Goal: Find specific page/section: Find specific page/section

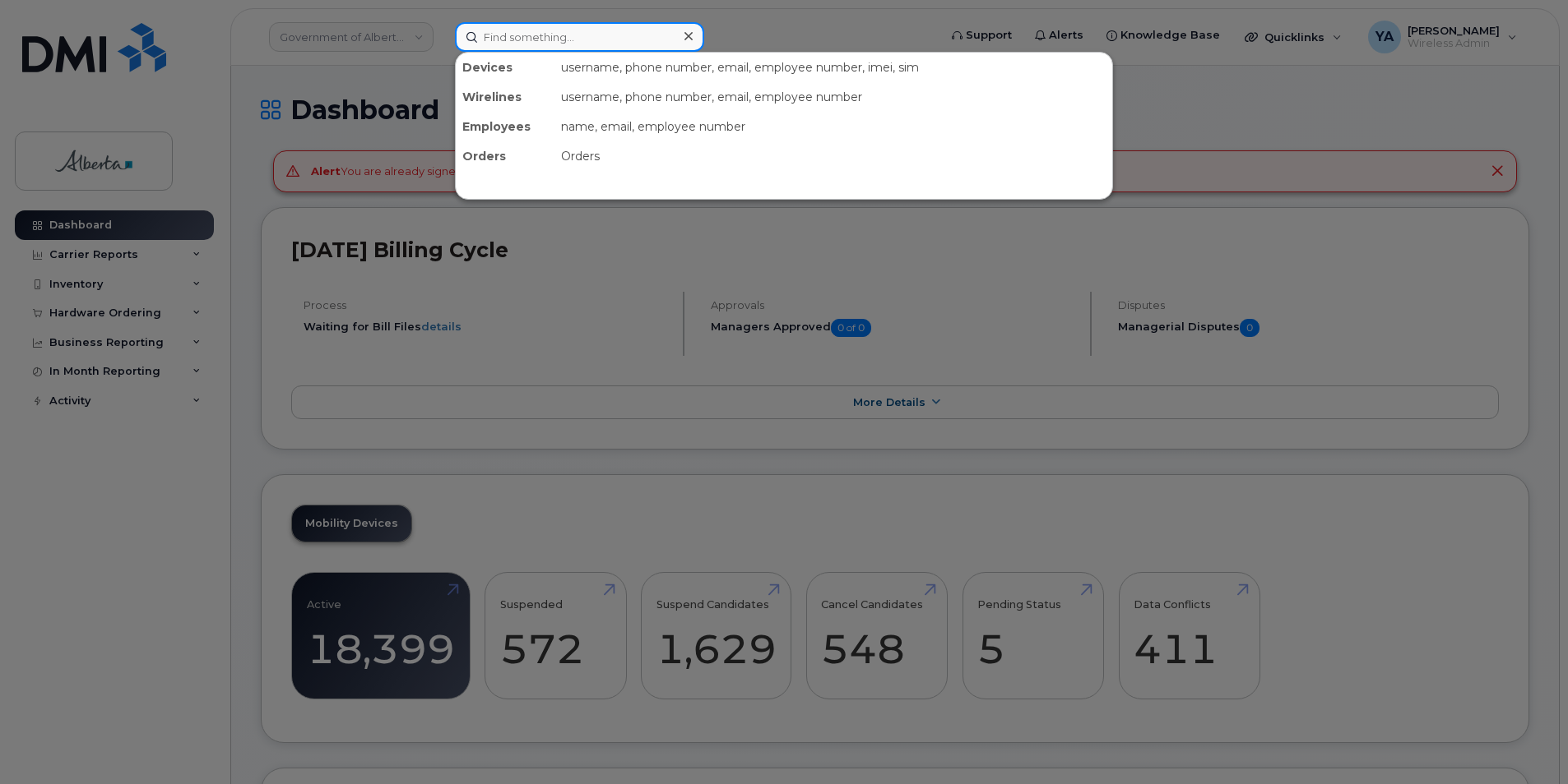
click at [622, 41] on input at bounding box center [579, 36] width 249 height 29
paste input "(403) 594-0825"
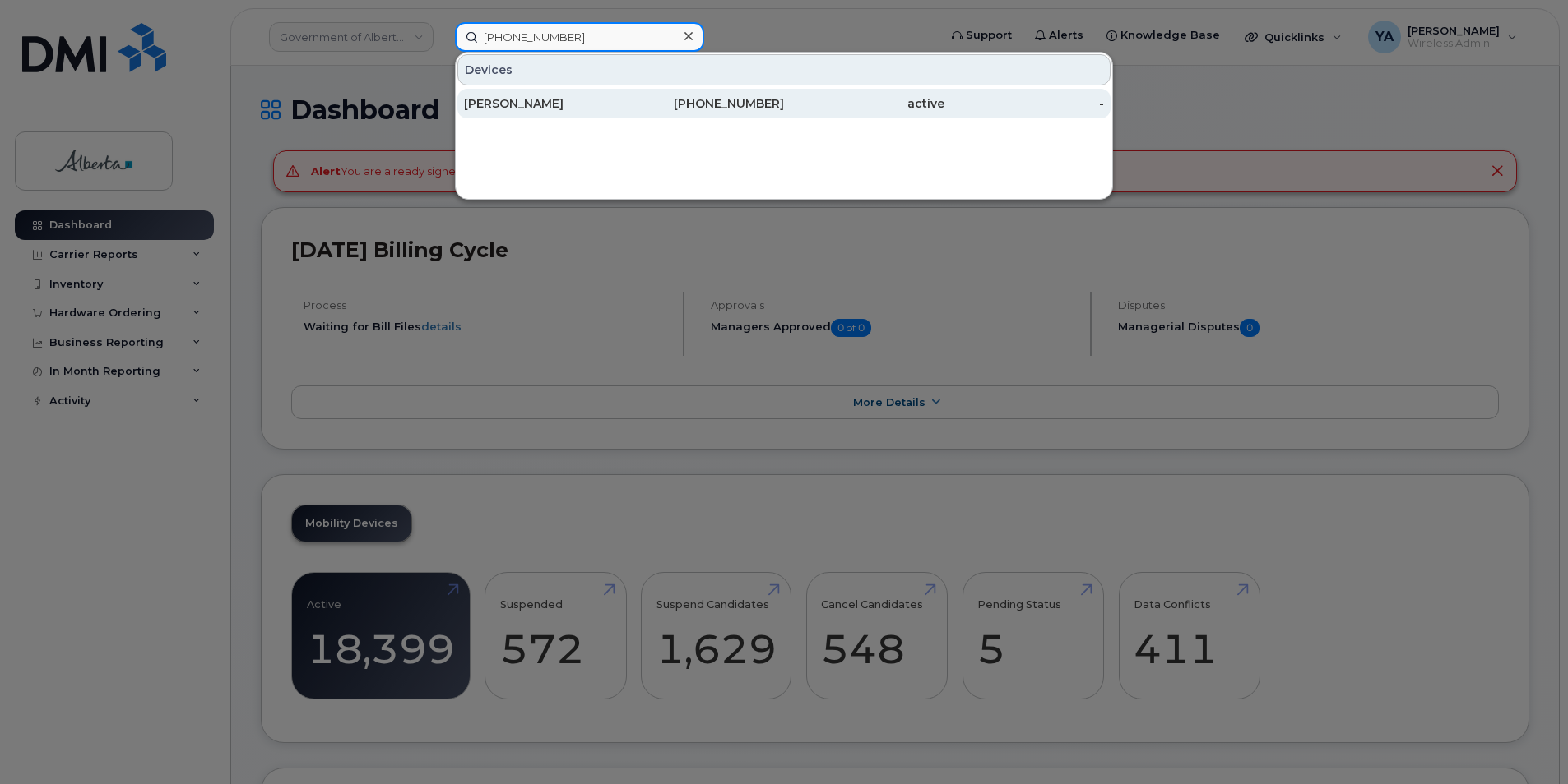
type input "(403) 594-0825"
click at [613, 88] on link "Jinous Mirzaagha 403-594-0825 active -" at bounding box center [784, 103] width 653 height 29
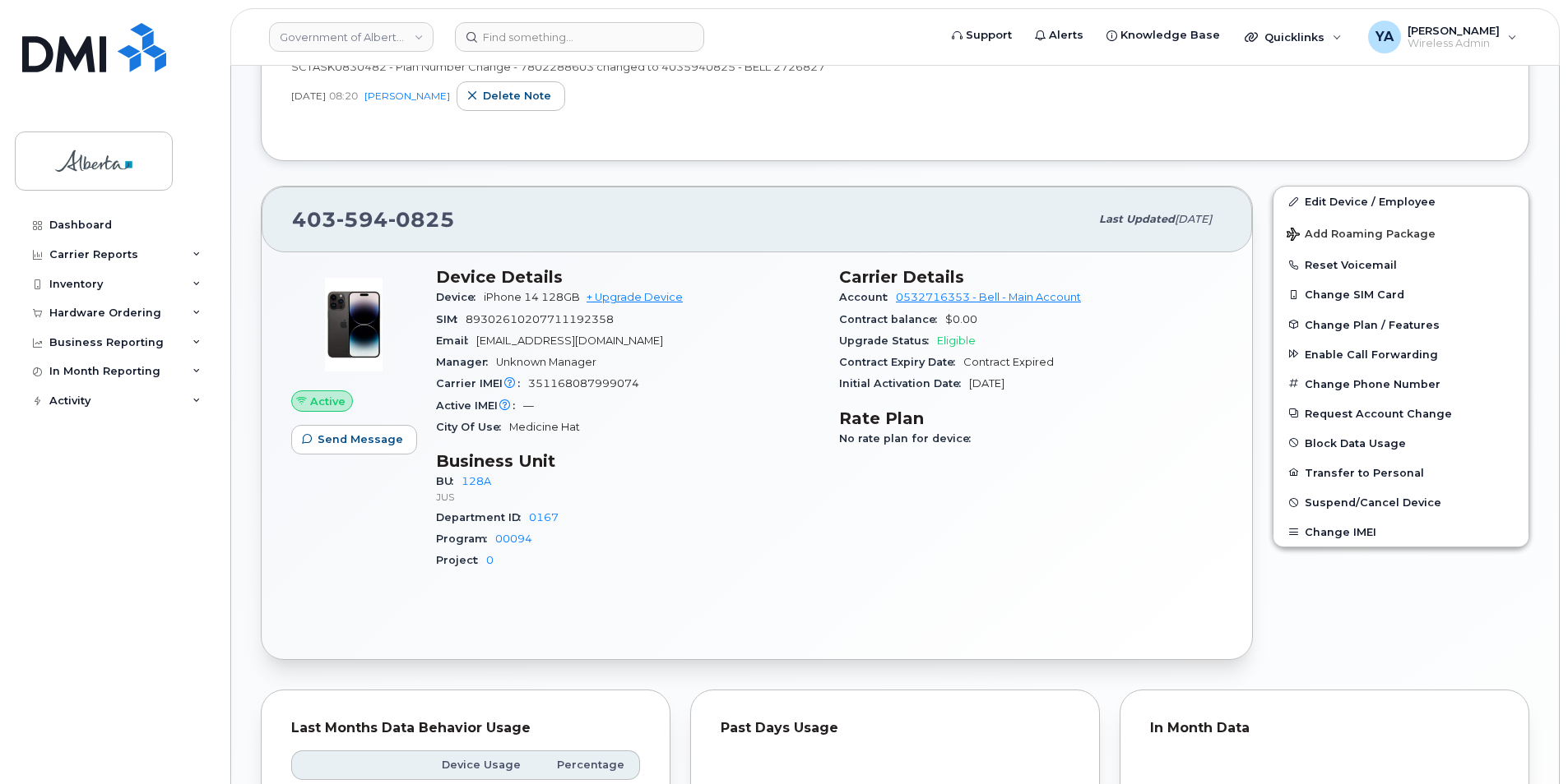
scroll to position [575, 0]
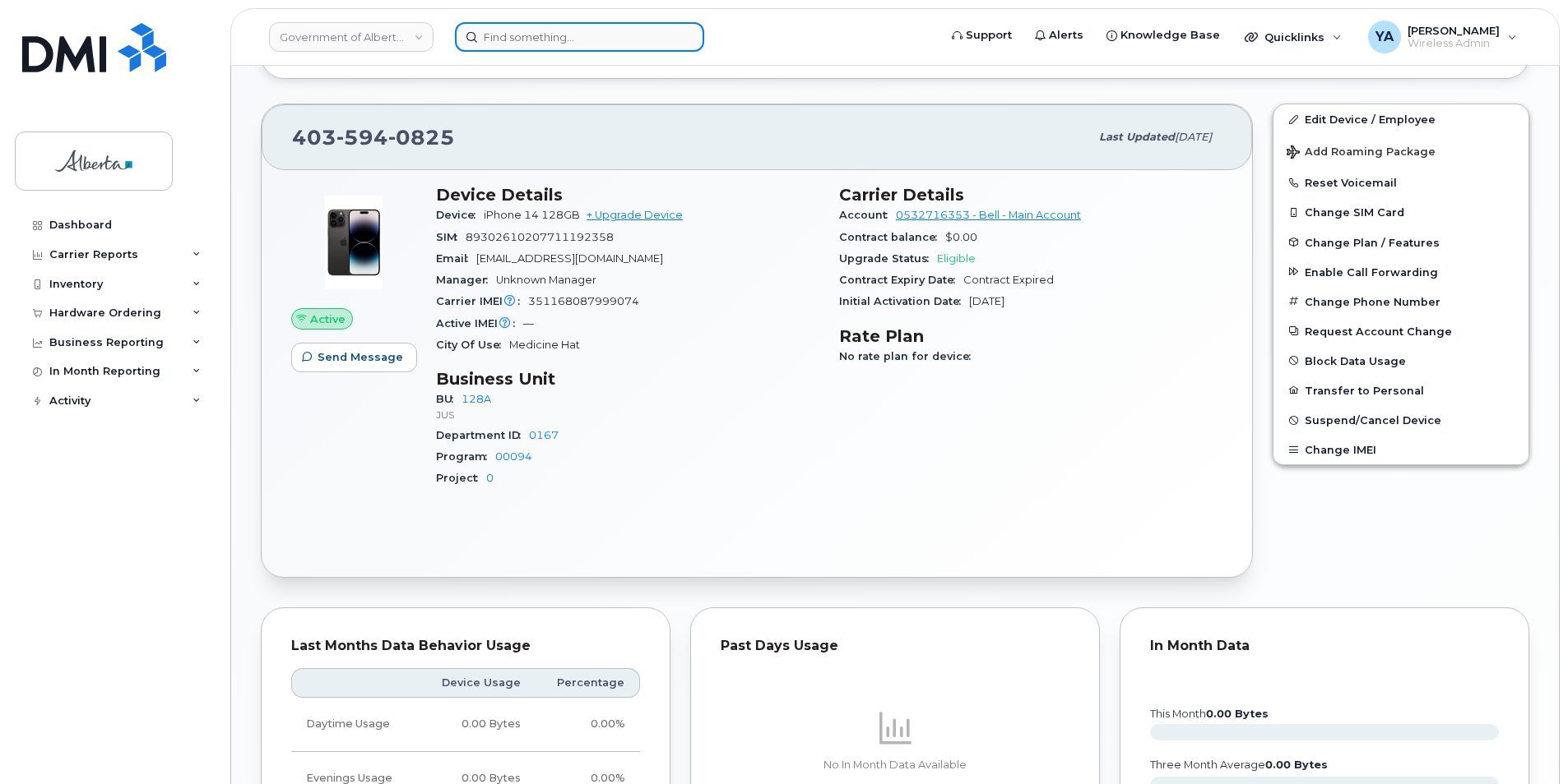
click at [543, 35] on input at bounding box center [579, 36] width 249 height 29
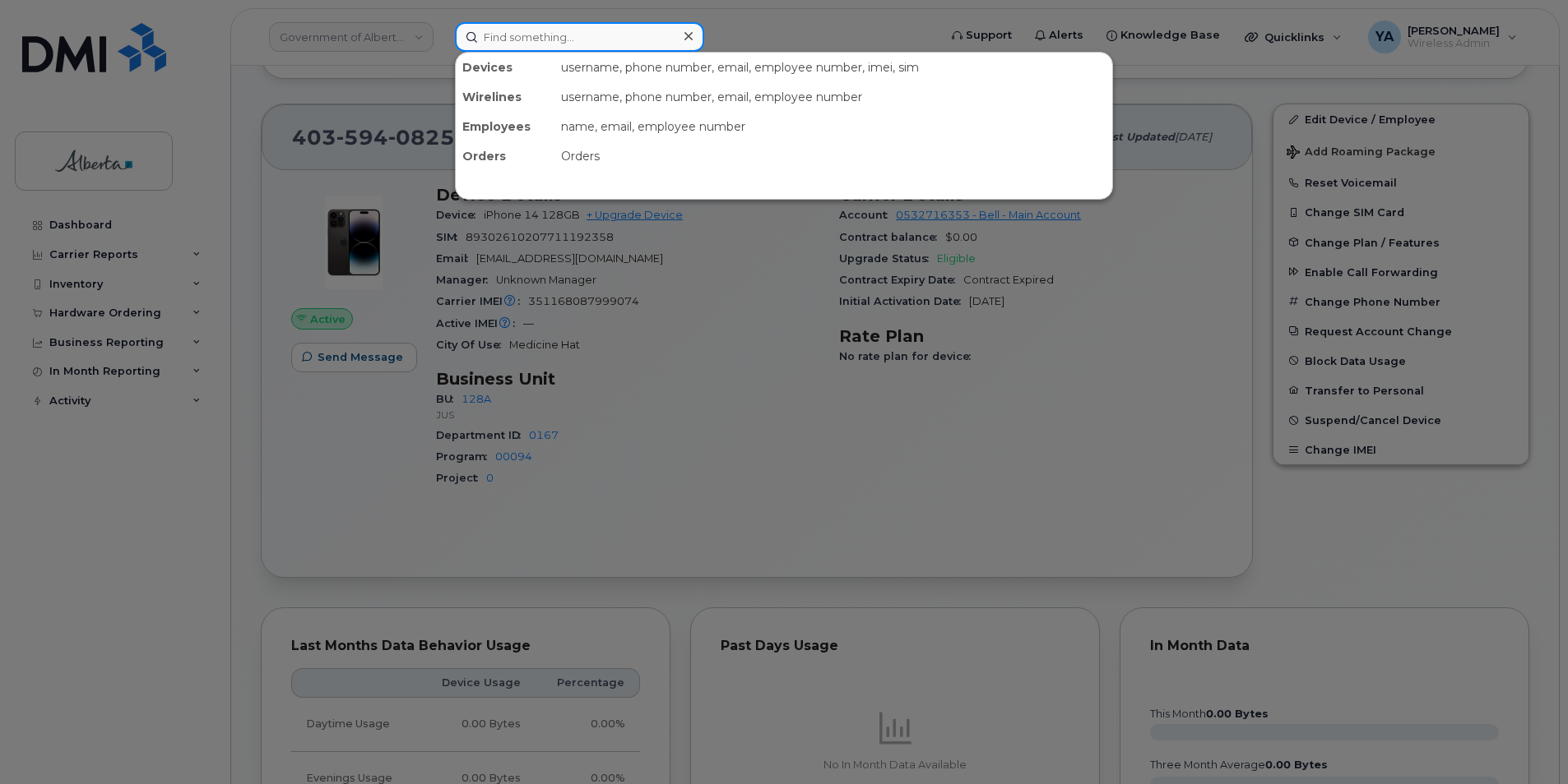
paste input "780) 228-8603"
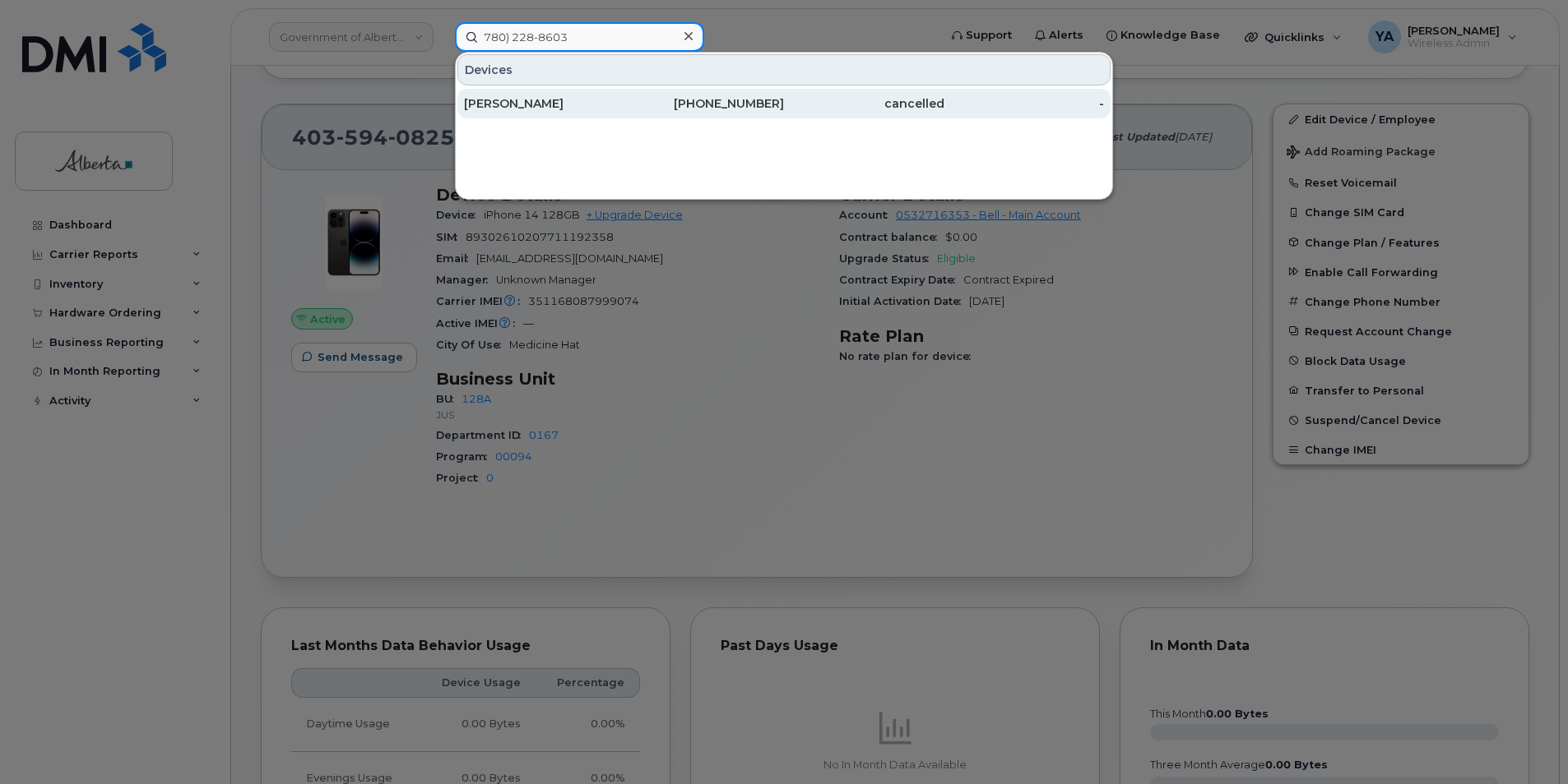
type input "780) 228-8603"
click at [582, 105] on div "[PERSON_NAME]" at bounding box center [544, 103] width 161 height 16
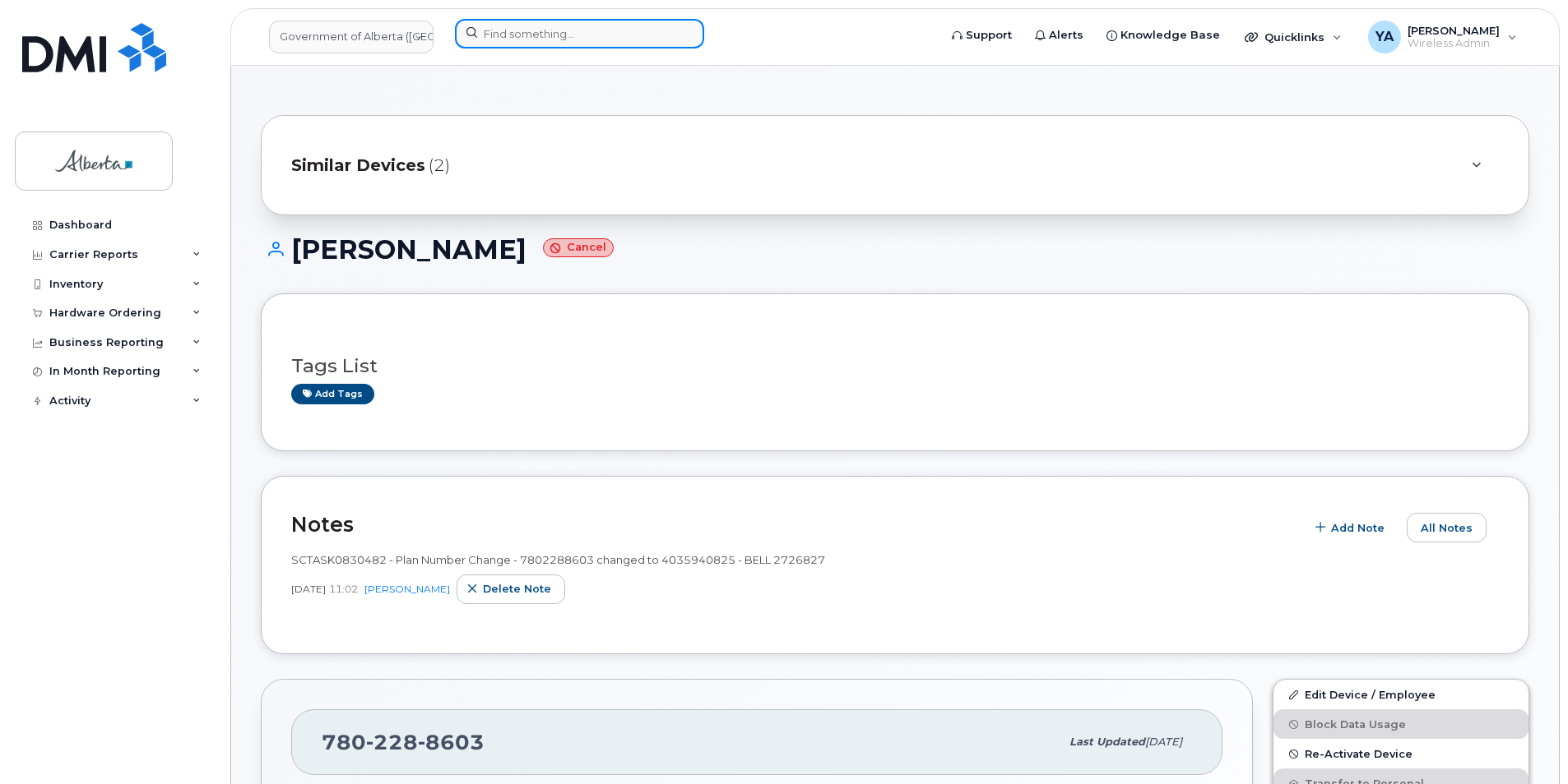
click at [562, 39] on input at bounding box center [579, 33] width 249 height 29
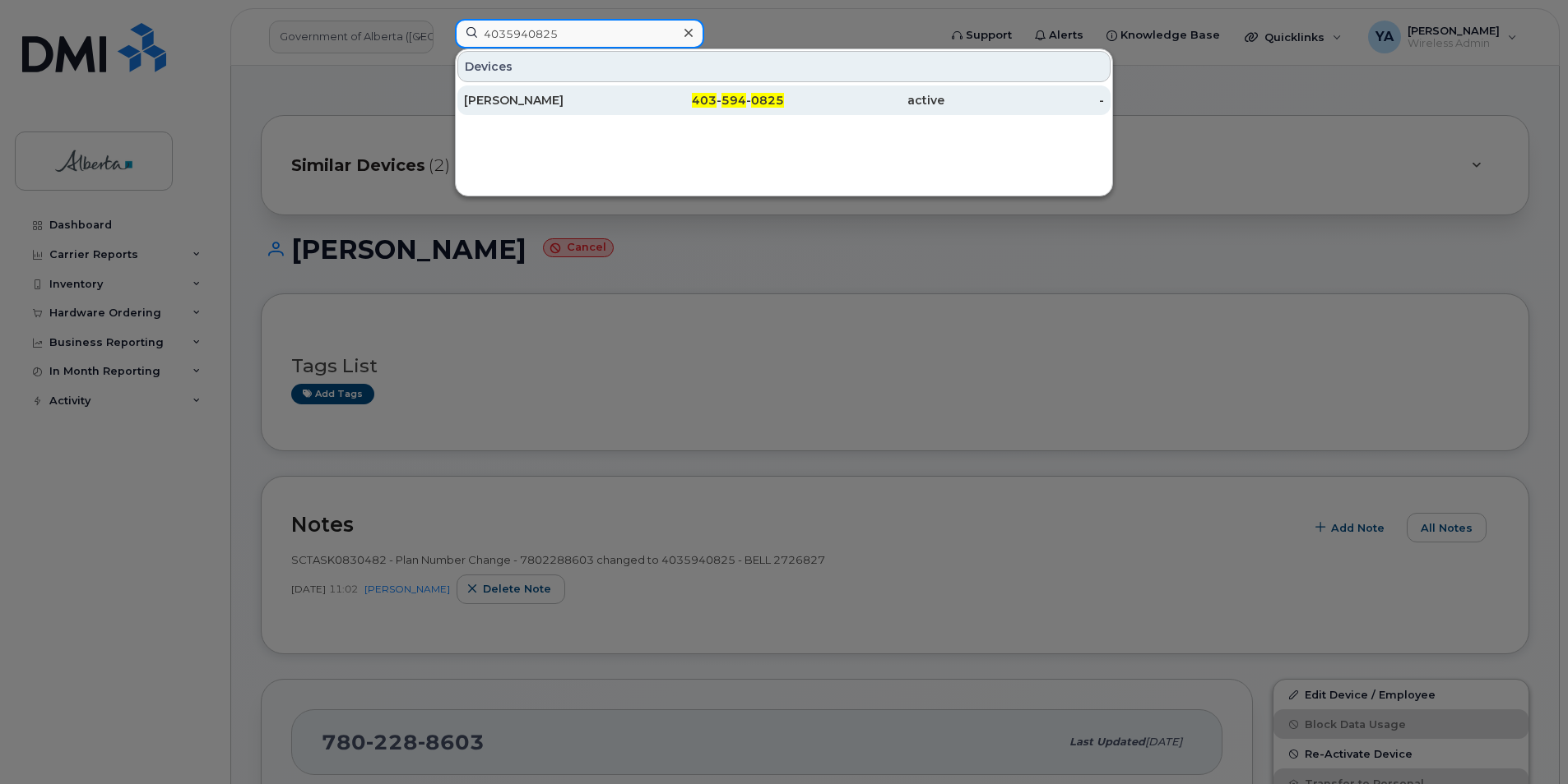
type input "4035940825"
click at [770, 103] on span "0825" at bounding box center [767, 101] width 33 height 15
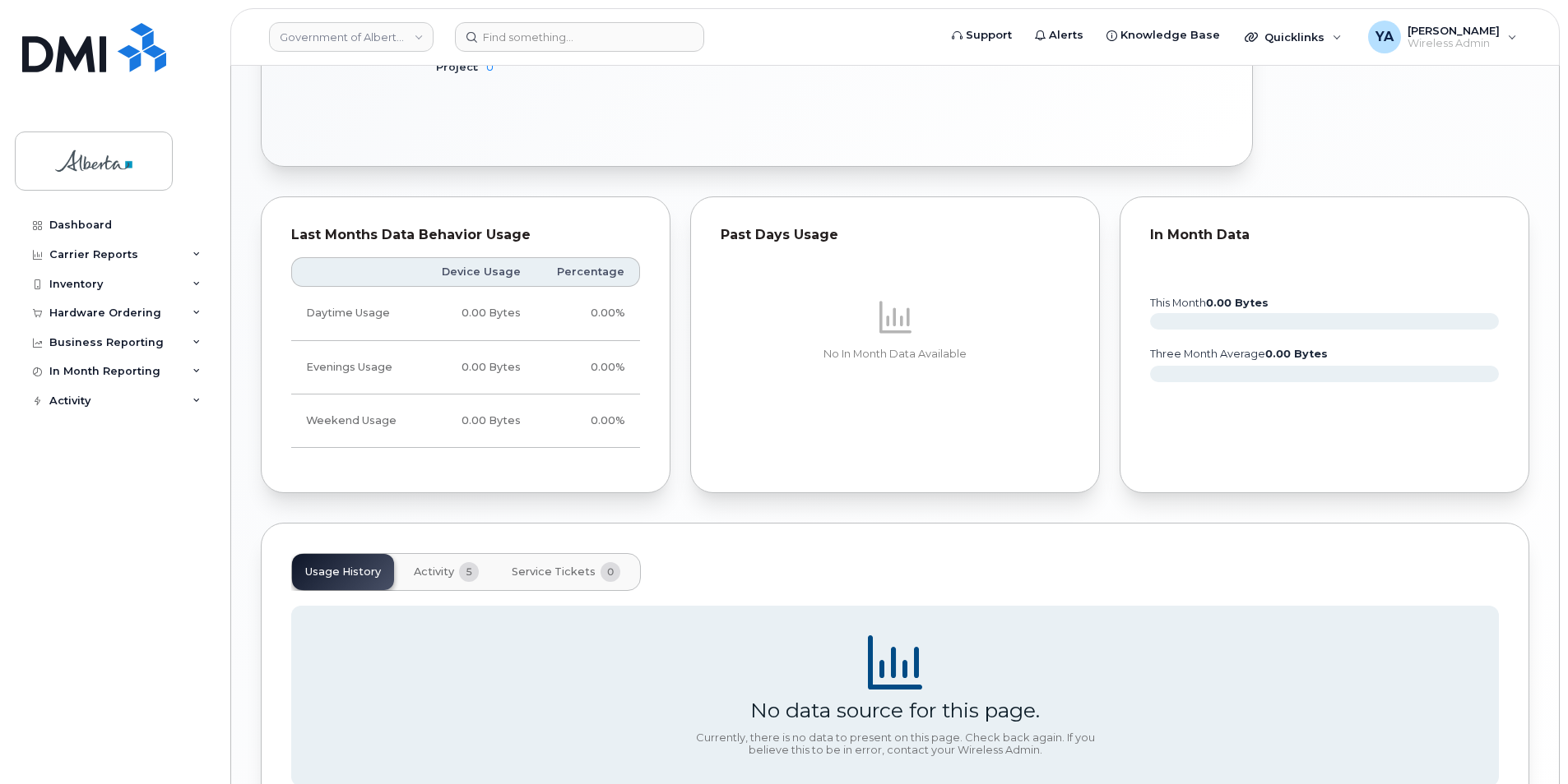
scroll to position [1117, 0]
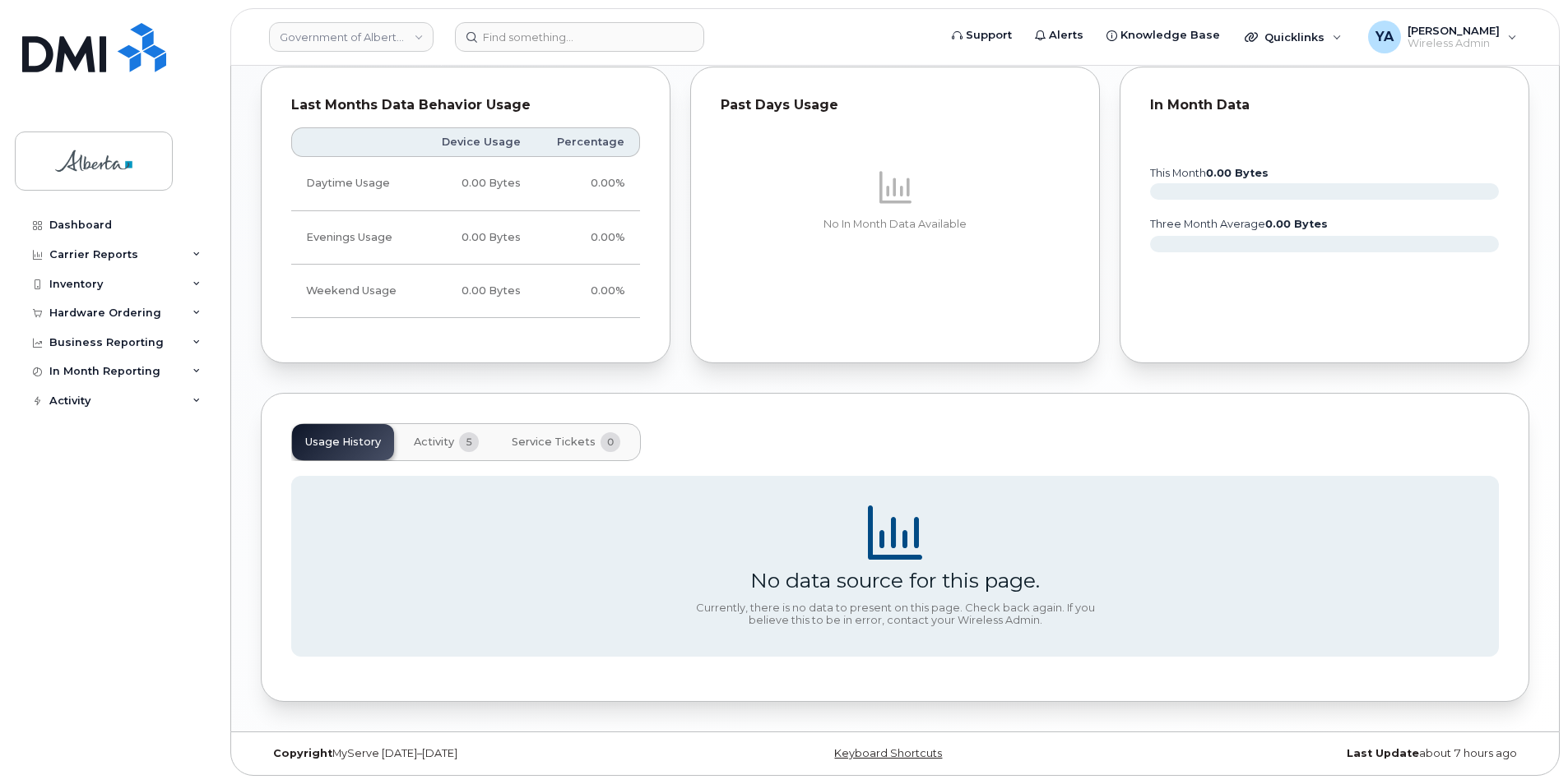
click at [438, 431] on button "Activity 5" at bounding box center [446, 442] width 91 height 36
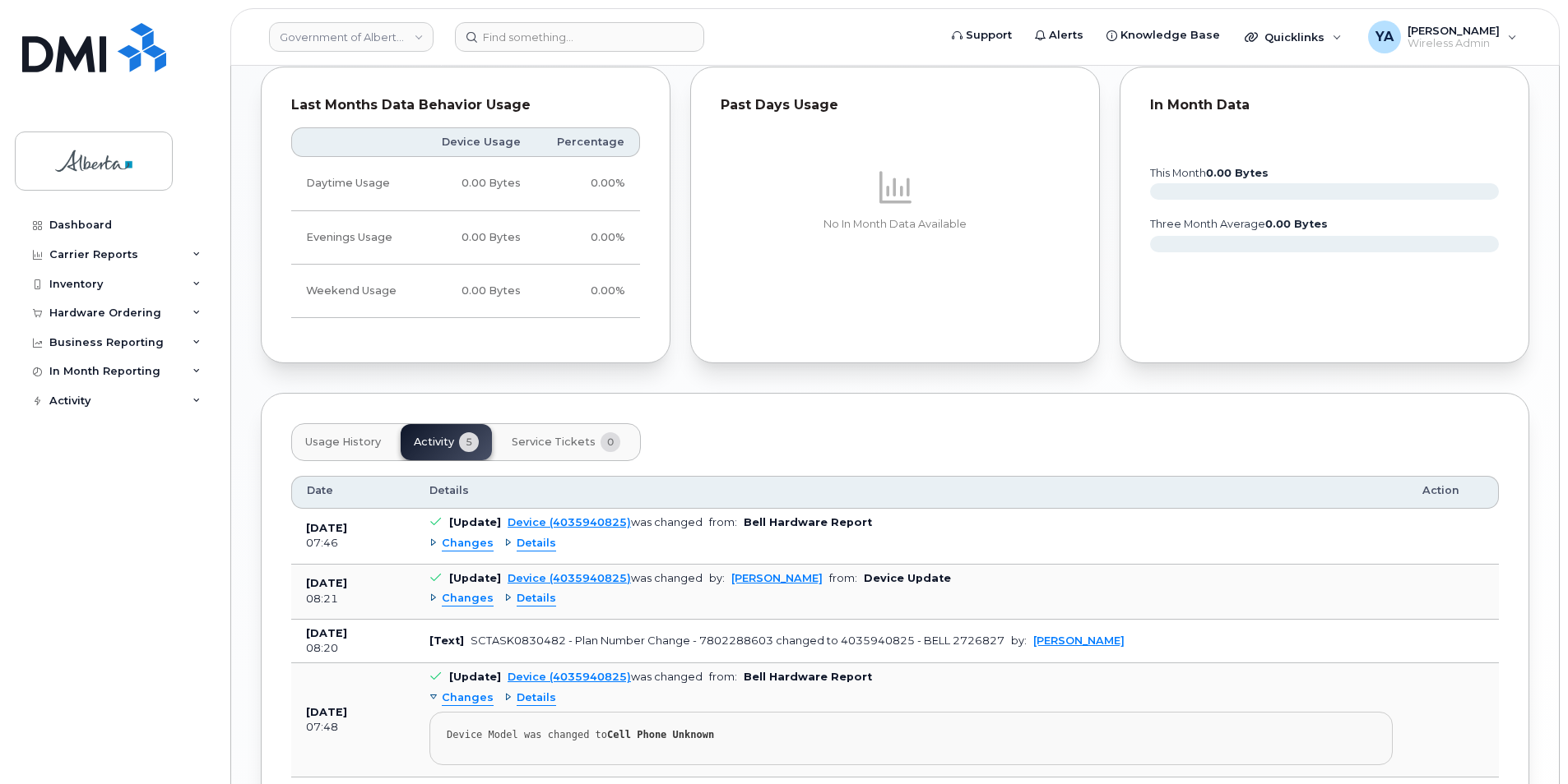
click at [359, 448] on span "Usage History" at bounding box center [343, 442] width 76 height 13
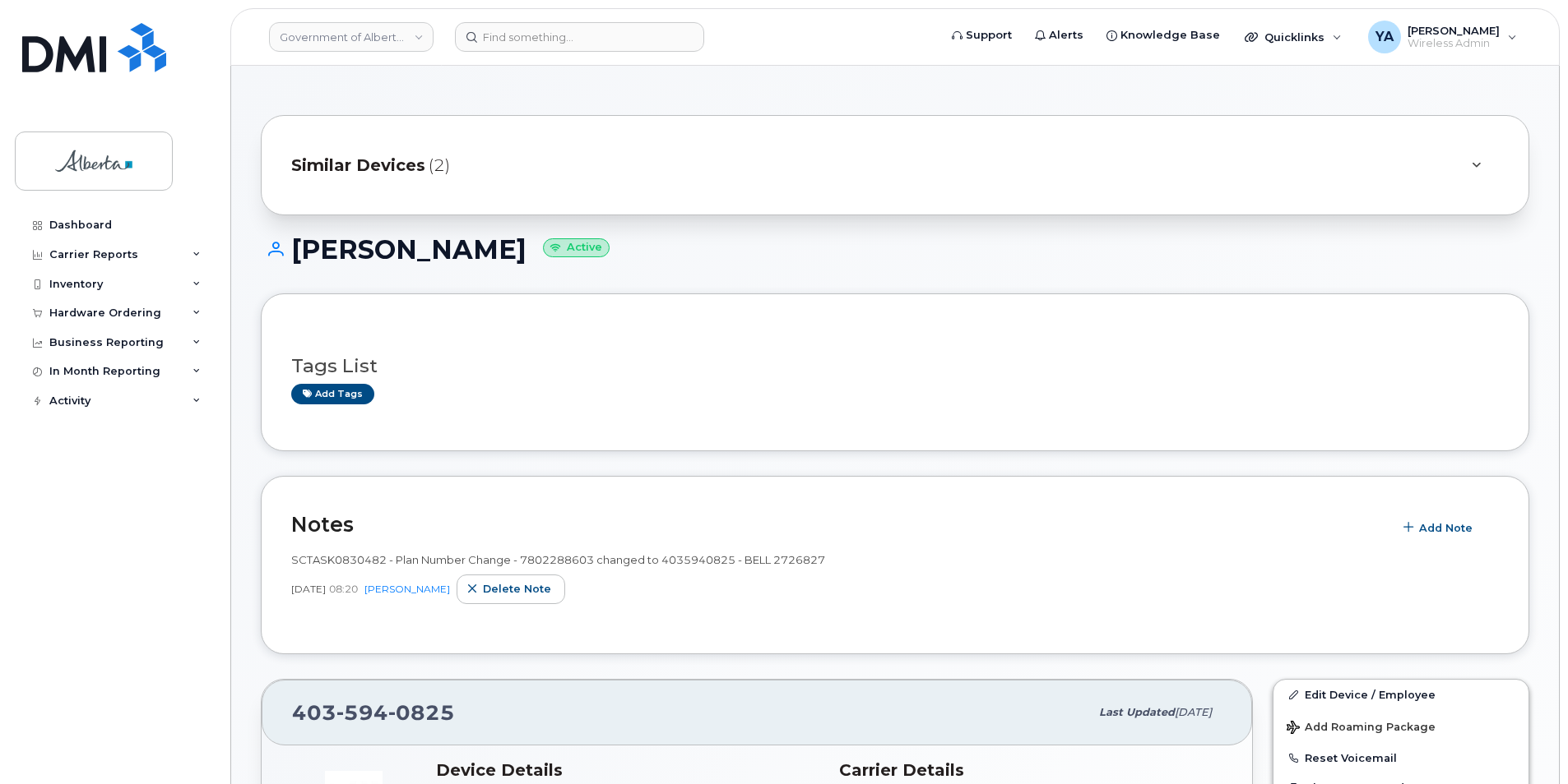
scroll to position [493, 0]
